Goal: Task Accomplishment & Management: Complete application form

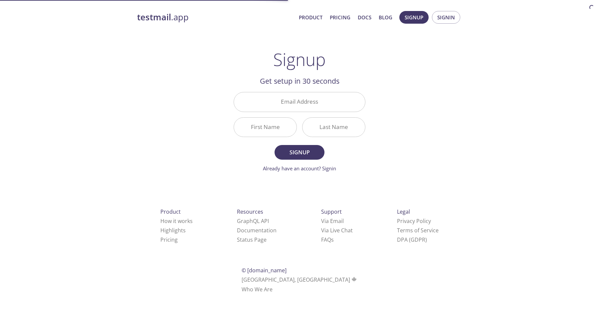
drag, startPoint x: 0, startPoint y: 0, endPoint x: 409, endPoint y: 50, distance: 412.4
click at [410, 50] on div "testmail .app Product Pricing Docs Blog Signup Signin Signup Get setup in 30 se…" at bounding box center [299, 160] width 341 height 306
click at [409, 50] on div "testmail .app Product Pricing Docs Blog Signup Signin Signup Get setup in 30 se…" at bounding box center [299, 160] width 341 height 306
click at [310, 93] on input "Email Address" at bounding box center [299, 101] width 131 height 19
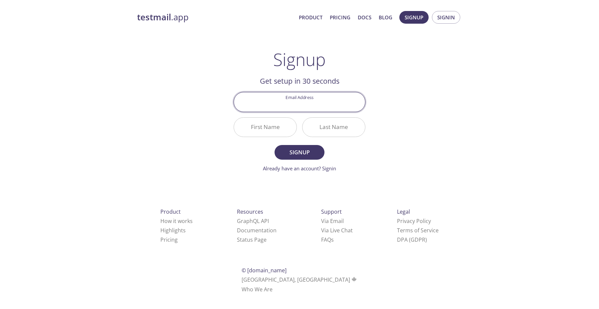
type input "[EMAIL_ADDRESS][DOMAIN_NAME]"
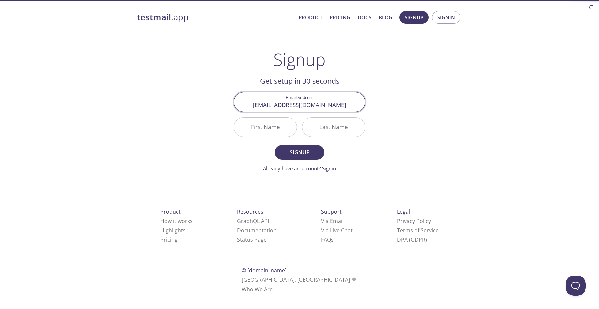
click at [276, 130] on input "First Name" at bounding box center [265, 127] width 63 height 19
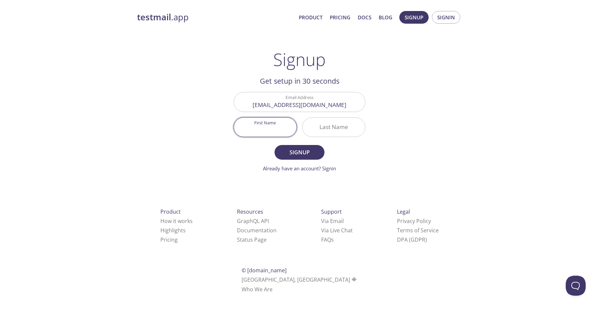
click at [276, 130] on input "First Name" at bounding box center [265, 127] width 63 height 19
type input "Ranko"
type input "kremenovic"
click at [307, 152] on span "Signup" at bounding box center [299, 152] width 35 height 9
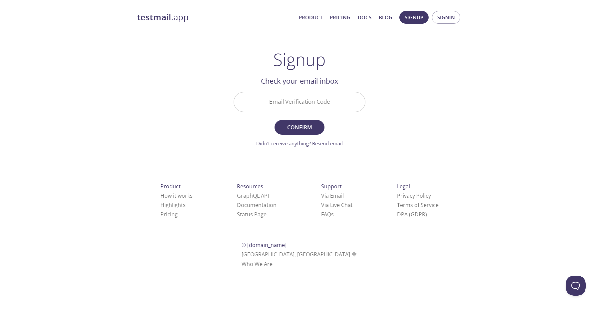
click at [298, 98] on input "Email Verification Code" at bounding box center [299, 101] width 131 height 19
paste input "Z2SAVDH"
type input "Z2SAVDH"
click at [275, 120] on button "Confirm" at bounding box center [300, 127] width 50 height 15
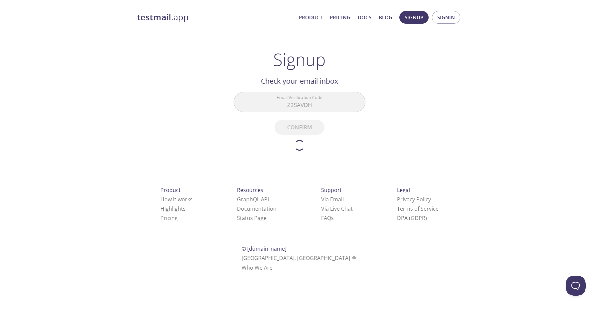
click at [189, 125] on div "testmail .app Product Pricing Docs Blog Signup Signin Signup Get setup in 30 se…" at bounding box center [299, 149] width 341 height 284
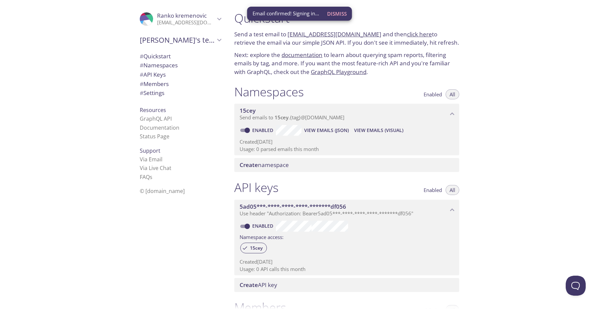
click at [71, 132] on div ".cls-1 { fill: #6d5ca8; } .cls-2 { fill: #3fc191; } .cls-3 { fill: #3b4752; } .…" at bounding box center [114, 154] width 229 height 309
click at [70, 131] on div ".cls-1 { fill: #6d5ca8; } .cls-2 { fill: #3fc191; } .cls-3 { fill: #3b4752; } .…" at bounding box center [114, 154] width 229 height 309
click at [519, 129] on div "Quickstart Send a test email to [EMAIL_ADDRESS][DOMAIN_NAME] and then click her…" at bounding box center [414, 154] width 370 height 309
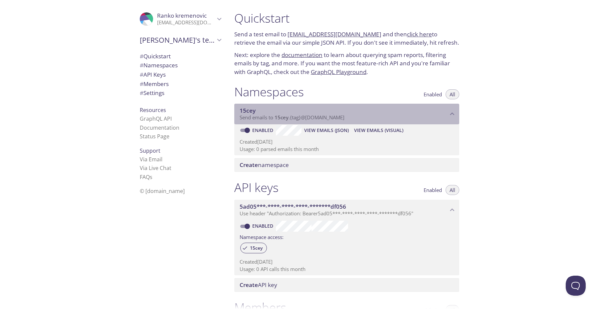
click at [315, 112] on span "15cey" at bounding box center [344, 110] width 208 height 7
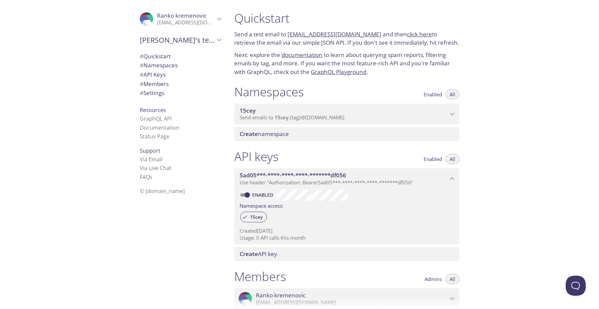
click at [315, 112] on span "15cey" at bounding box center [344, 110] width 208 height 7
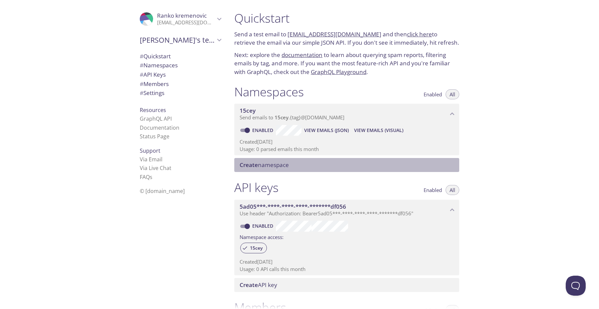
click at [276, 165] on span "Create namespace" at bounding box center [264, 165] width 49 height 8
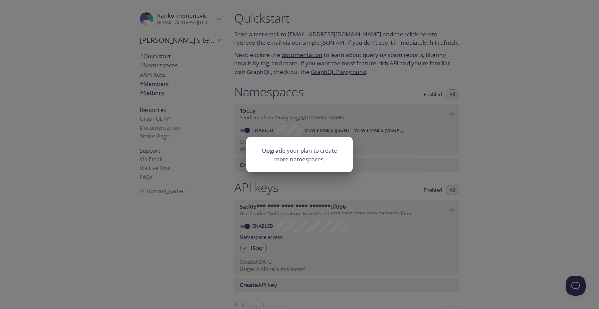
click at [361, 142] on div "Upgrade your plan to create more namespaces." at bounding box center [299, 154] width 599 height 309
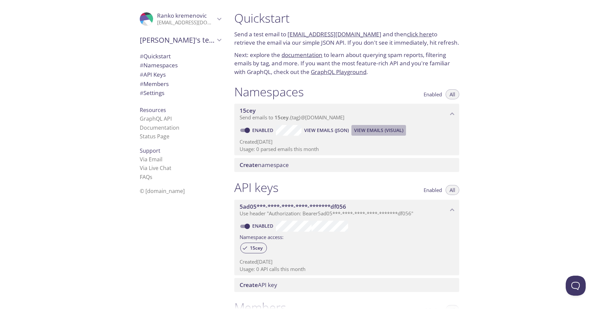
click at [363, 127] on span "View Emails (Visual)" at bounding box center [378, 130] width 49 height 8
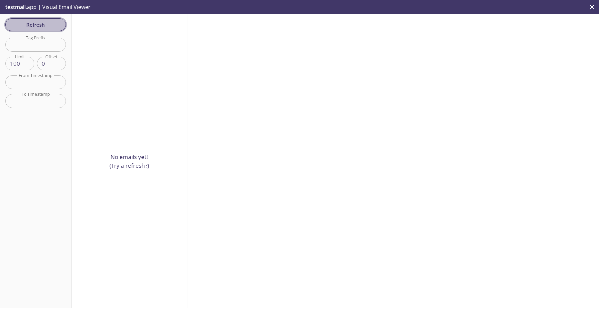
click at [36, 28] on span "Refresh" at bounding box center [36, 24] width 50 height 9
click at [55, 11] on p "testmail .app | Visual Email Viewer" at bounding box center [47, 7] width 95 height 14
click at [26, 14] on div "Refresh Filters Tag Prefix Tag Prefix Limit 100 Limit Offset 0 Offset From Time…" at bounding box center [36, 161] width 72 height 294
click at [26, 27] on span "Refresh" at bounding box center [36, 24] width 50 height 9
click at [26, 38] on input "text" at bounding box center [35, 45] width 61 height 14
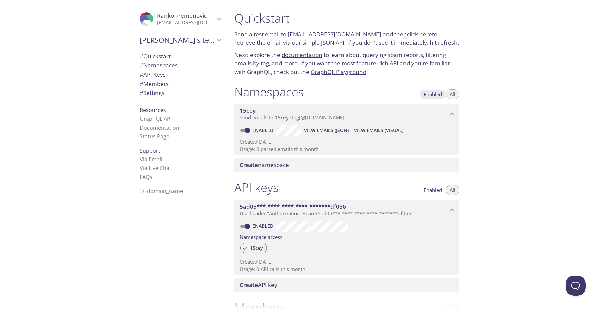
click at [434, 94] on span "Enabled" at bounding box center [433, 94] width 18 height 0
click at [455, 94] on span "All" at bounding box center [453, 94] width 6 height 0
drag, startPoint x: 155, startPoint y: 159, endPoint x: 155, endPoint y: 129, distance: 29.6
click at [155, 129] on div ".cls-1 { fill: #6d5ca8; } .cls-2 { fill: #3fc191; } .cls-3 { fill: #3b4752; } .…" at bounding box center [179, 154] width 100 height 309
click at [105, 116] on div ".cls-1 { fill: #6d5ca8; } .cls-2 { fill: #3fc191; } .cls-3 { fill: #3b4752; } .…" at bounding box center [114, 154] width 229 height 309
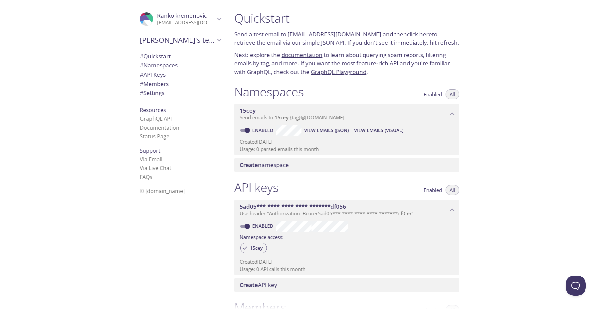
click at [157, 135] on link "Status Page" at bounding box center [155, 136] width 30 height 7
